Goal: Navigation & Orientation: Find specific page/section

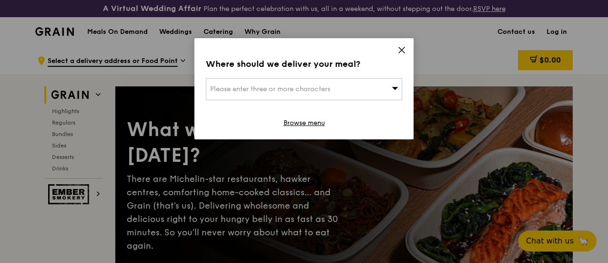
click at [404, 47] on icon at bounding box center [402, 50] width 6 height 6
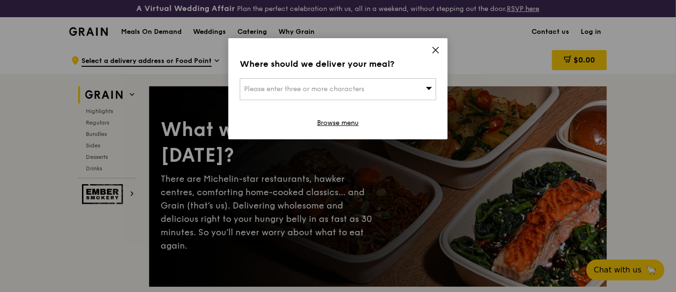
click at [437, 51] on icon at bounding box center [435, 50] width 9 height 9
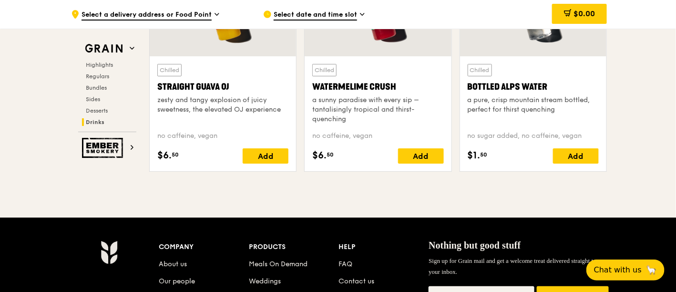
scroll to position [4025, 0]
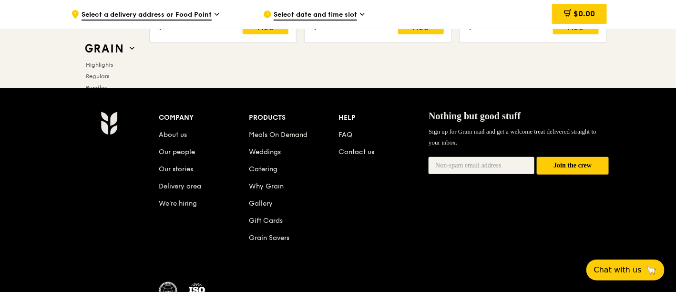
click at [180, 112] on div "Company" at bounding box center [204, 117] width 90 height 13
click at [171, 131] on link "About us" at bounding box center [173, 135] width 28 height 8
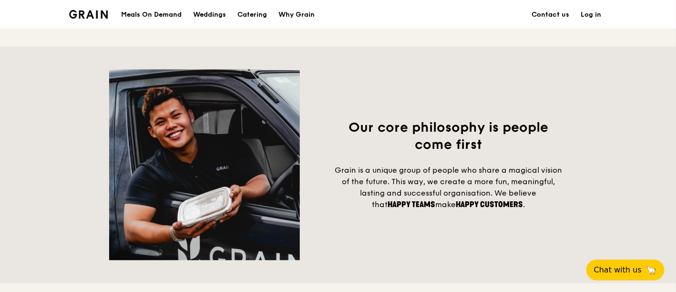
scroll to position [582, 0]
